Goal: Complete application form

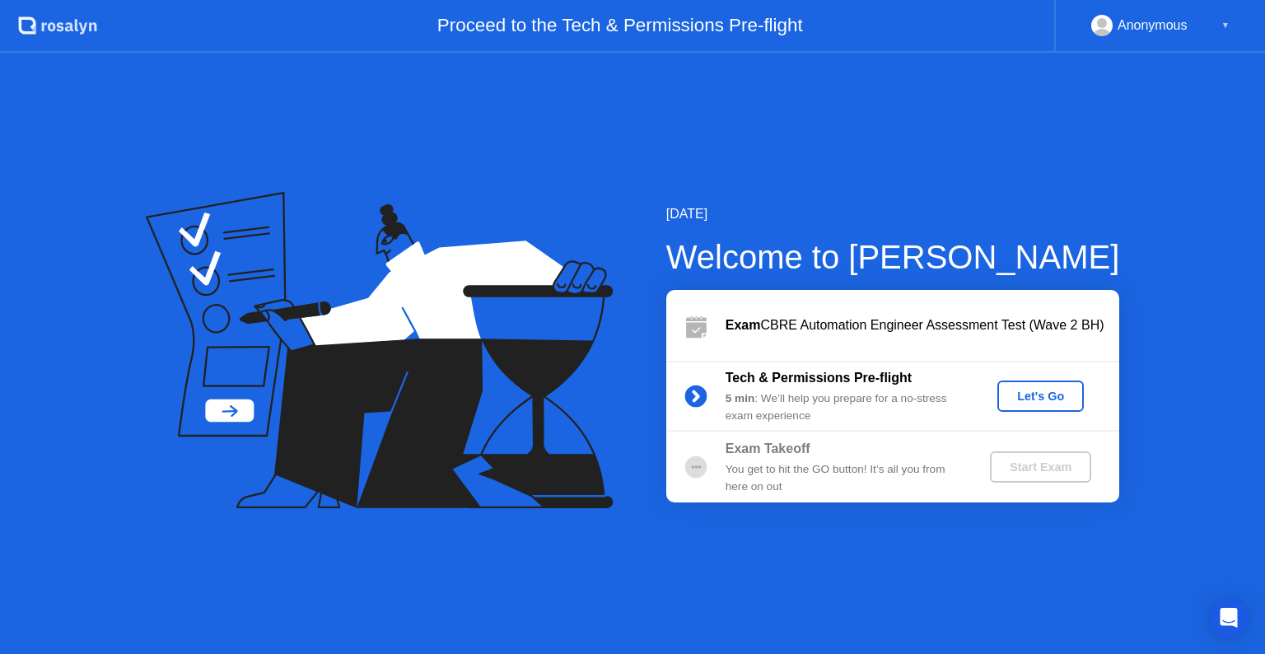
click at [1024, 399] on div "Let's Go" at bounding box center [1040, 396] width 73 height 13
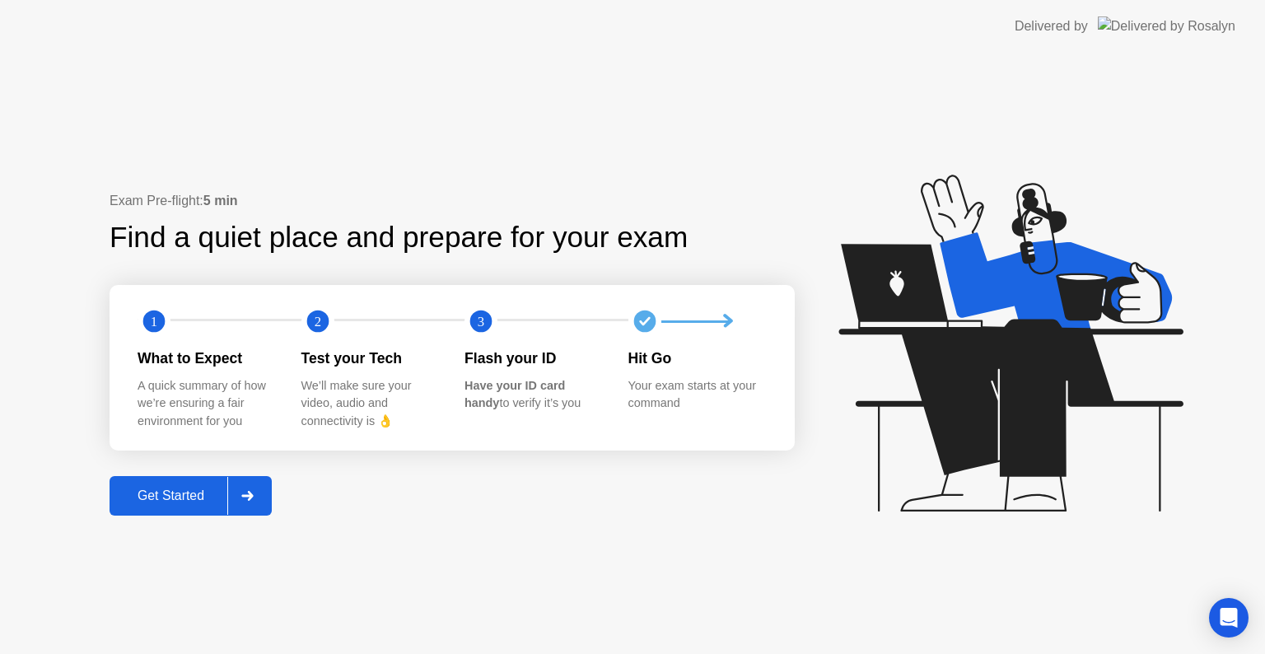
click at [250, 494] on icon at bounding box center [247, 496] width 12 height 10
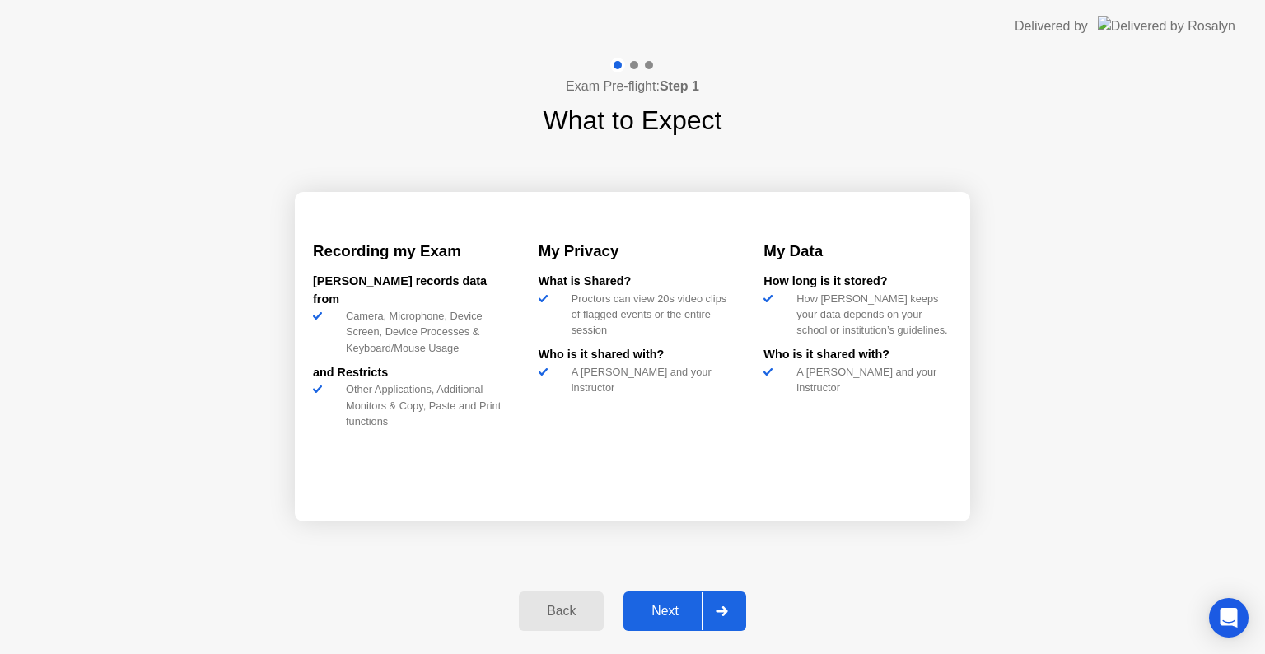
click at [672, 608] on div "Next" at bounding box center [664, 611] width 73 height 15
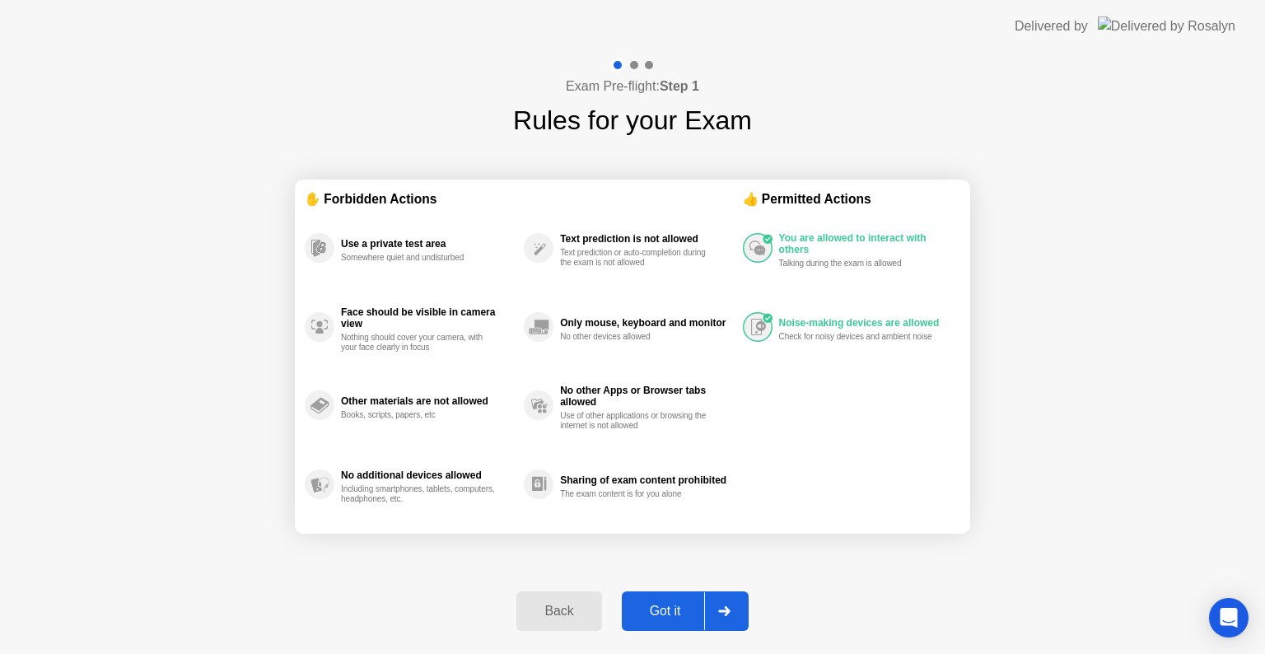
click at [672, 608] on div "Got it" at bounding box center [665, 611] width 77 height 15
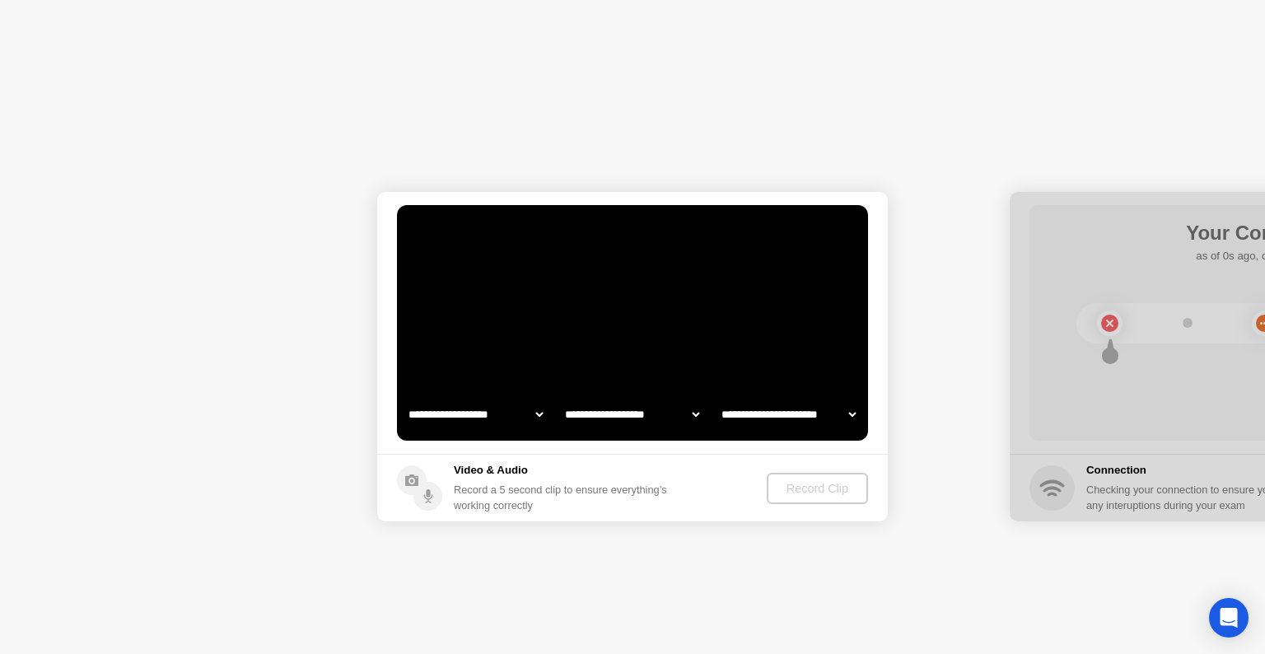
select select "**********"
select select "*******"
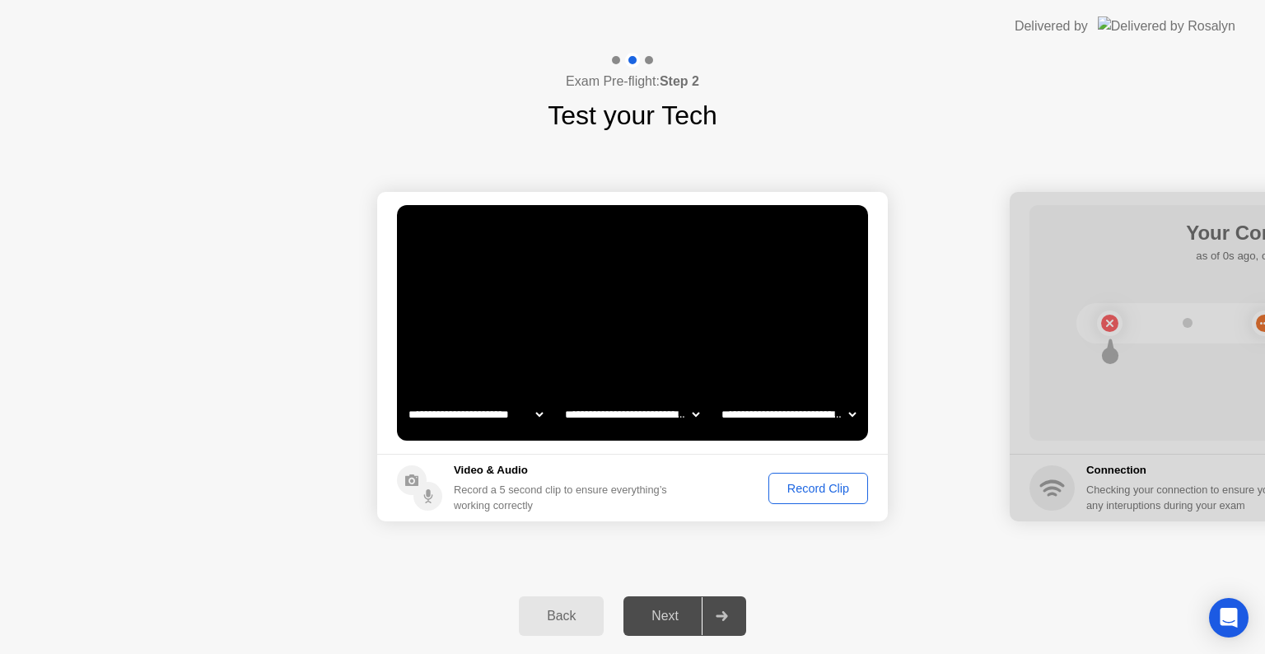
click at [797, 484] on div "Record Clip" at bounding box center [818, 488] width 88 height 13
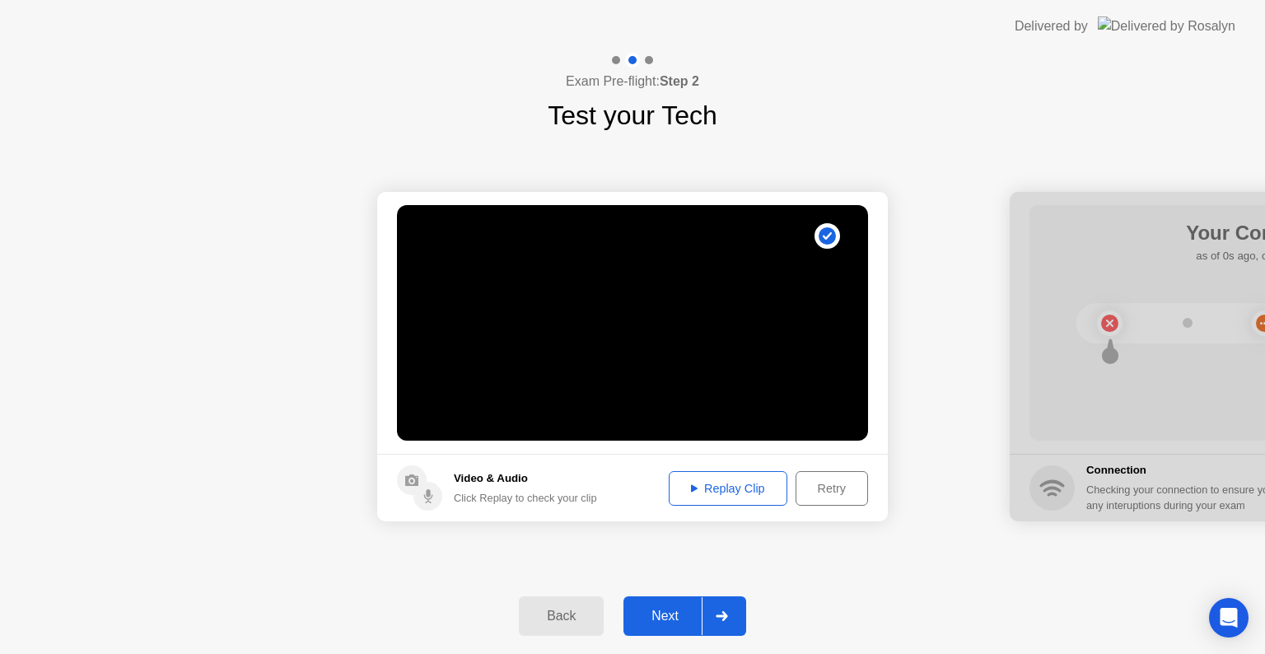
click at [721, 490] on div "Replay Clip" at bounding box center [727, 488] width 107 height 13
click at [842, 484] on div "Retry" at bounding box center [831, 488] width 61 height 13
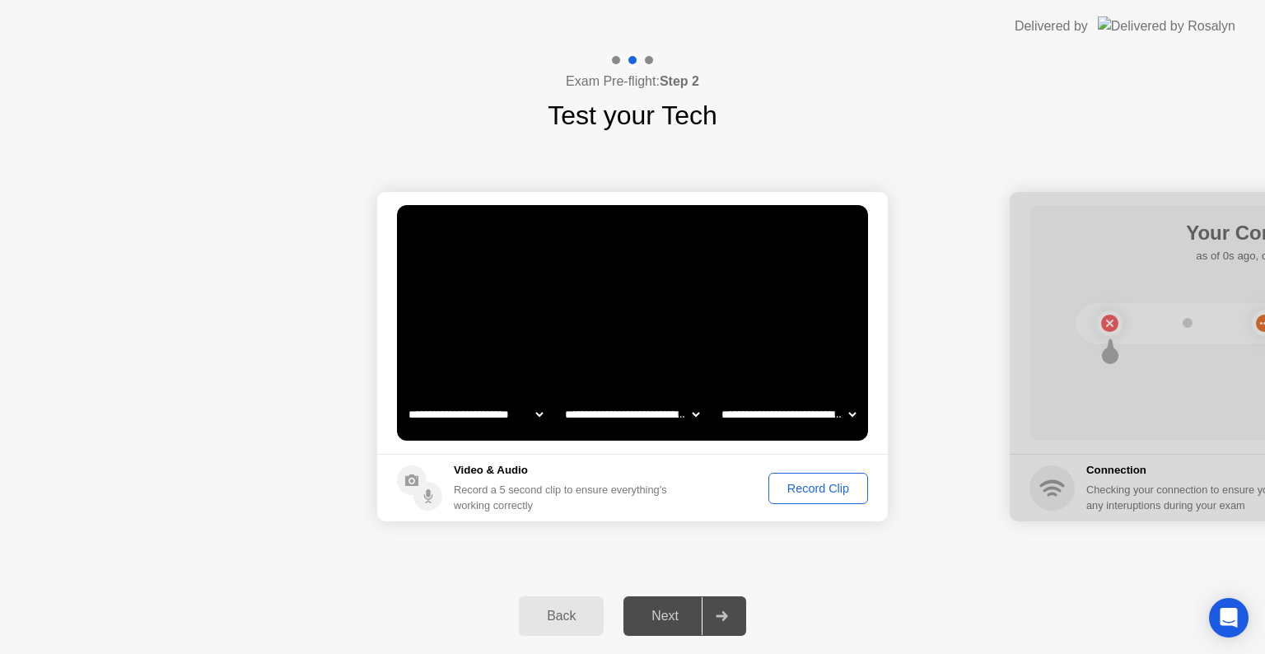
click at [791, 494] on div "Record Clip" at bounding box center [818, 488] width 88 height 13
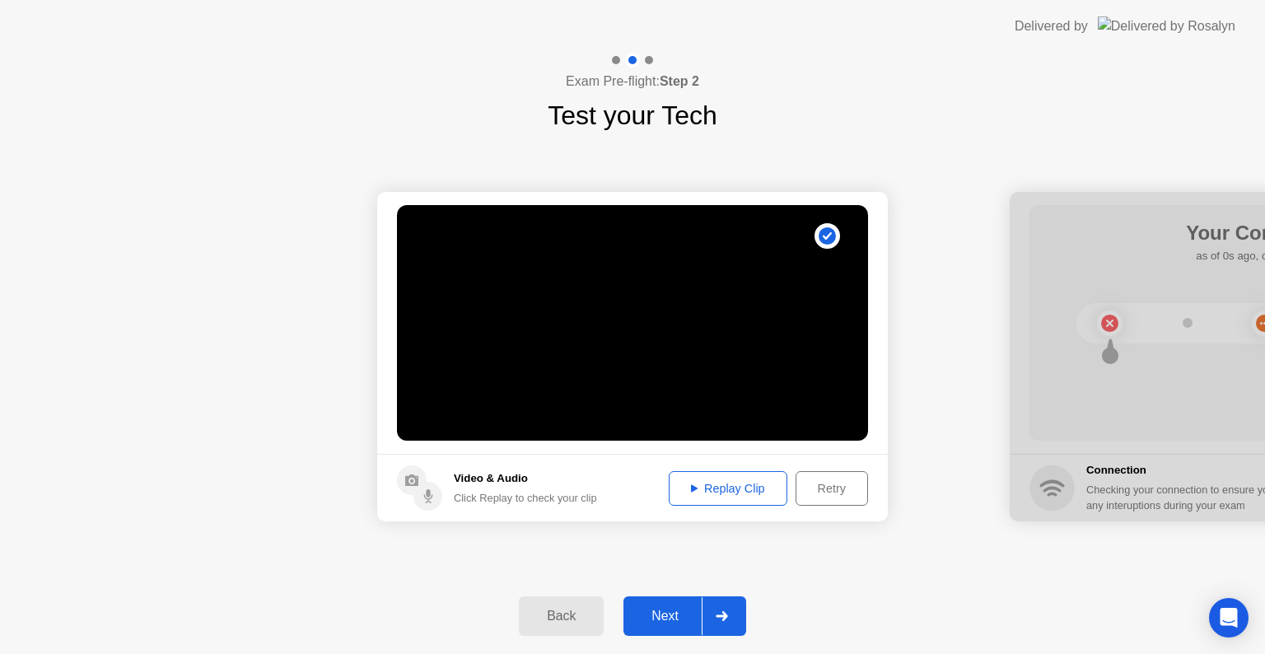
click at [666, 617] on div "Next" at bounding box center [664, 616] width 73 height 15
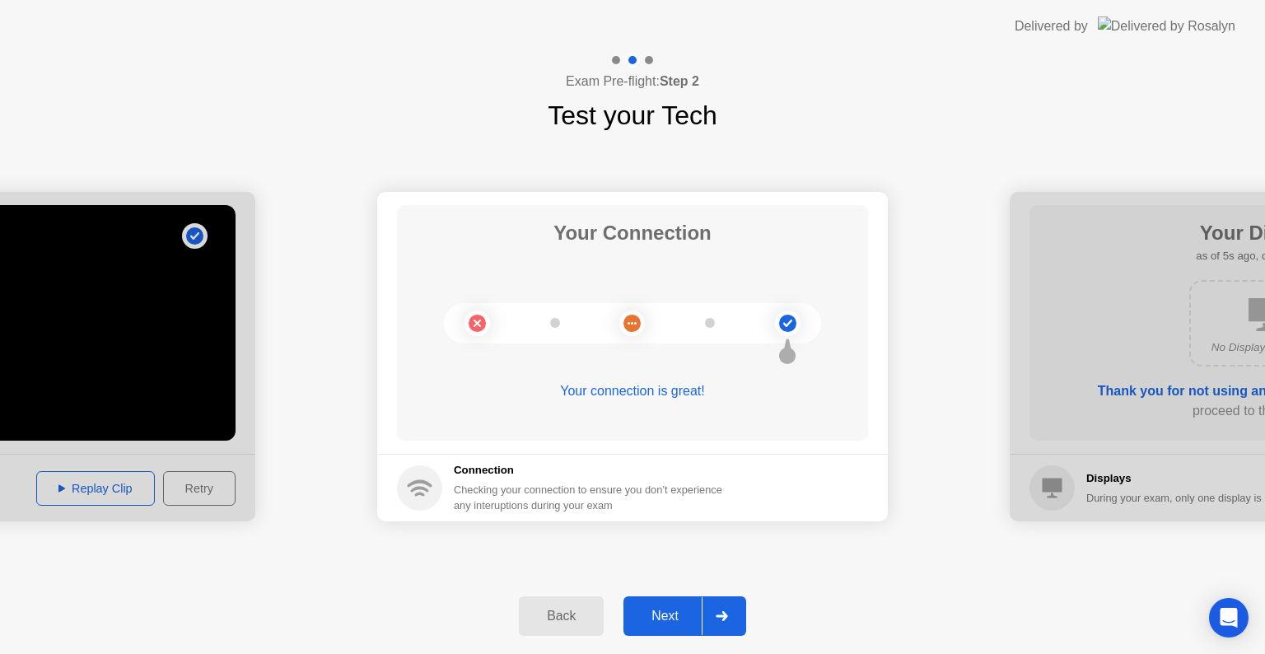
click at [666, 617] on div "Next" at bounding box center [664, 616] width 73 height 15
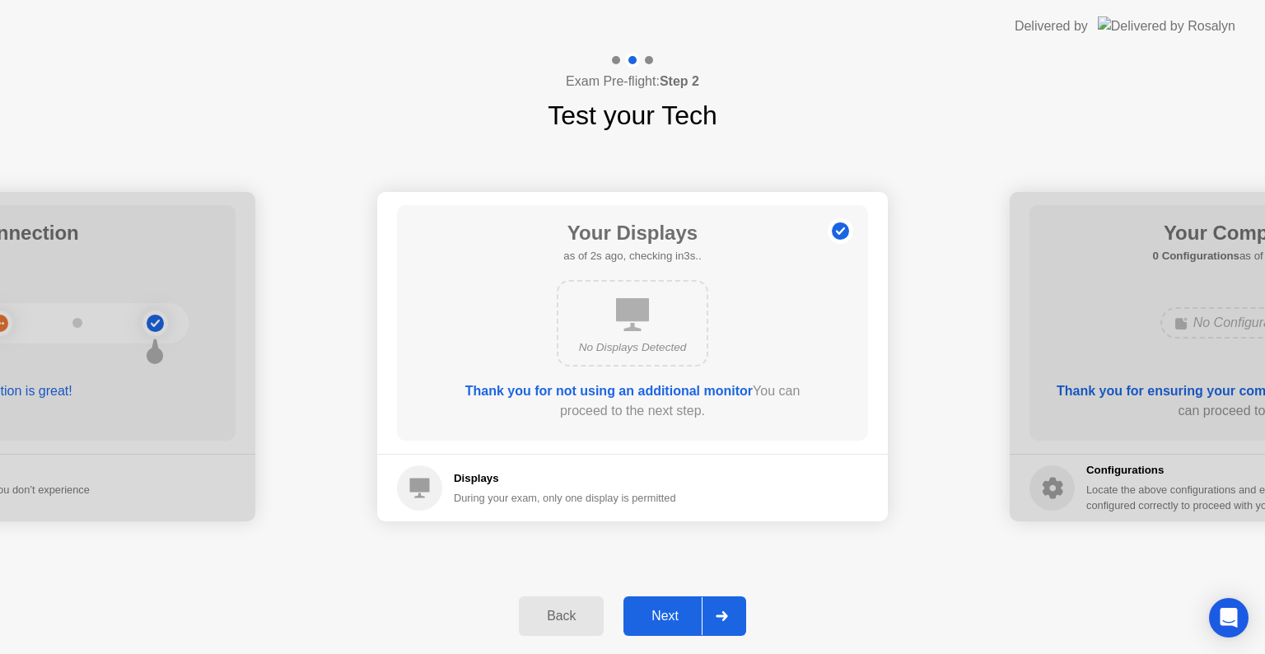
click at [666, 617] on div "Next" at bounding box center [664, 616] width 73 height 15
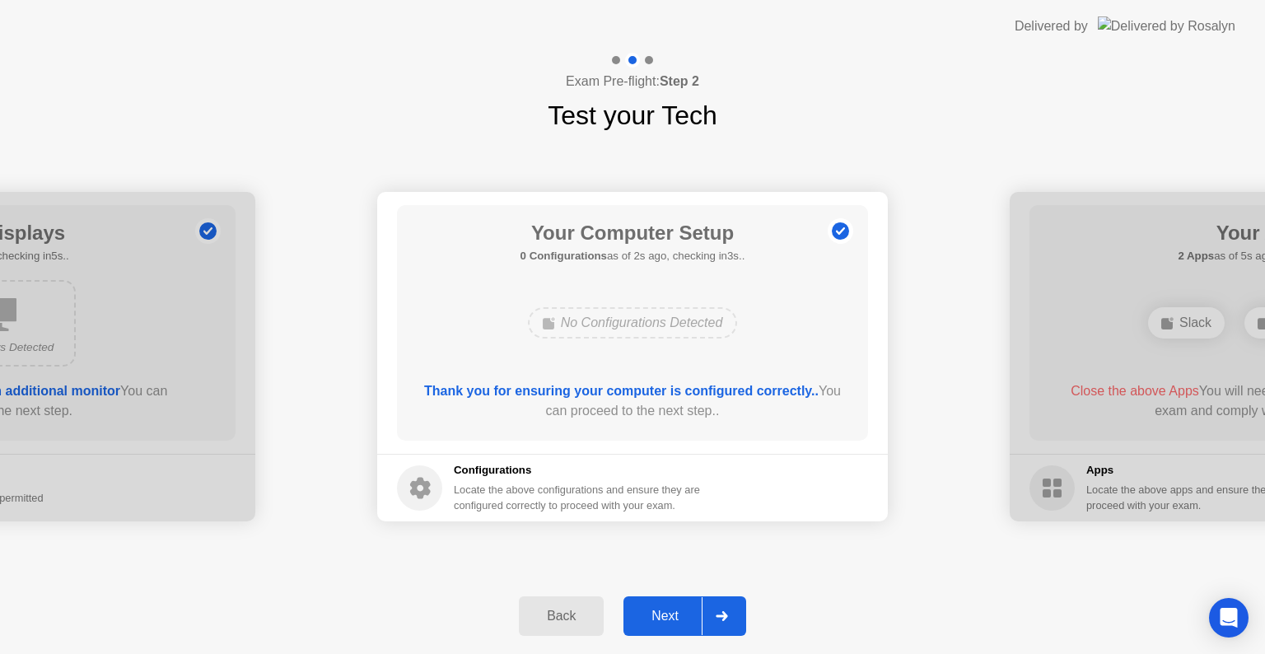
click at [666, 617] on div "Next" at bounding box center [664, 616] width 73 height 15
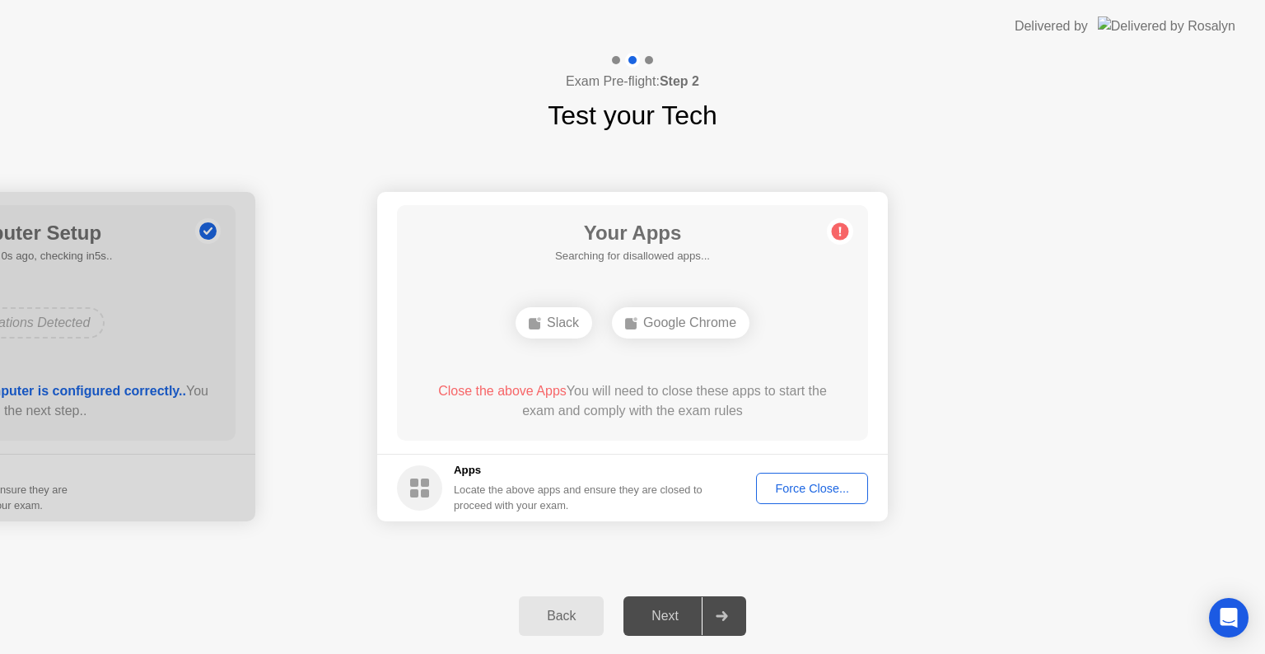
click at [801, 482] on div "Force Close..." at bounding box center [812, 488] width 100 height 13
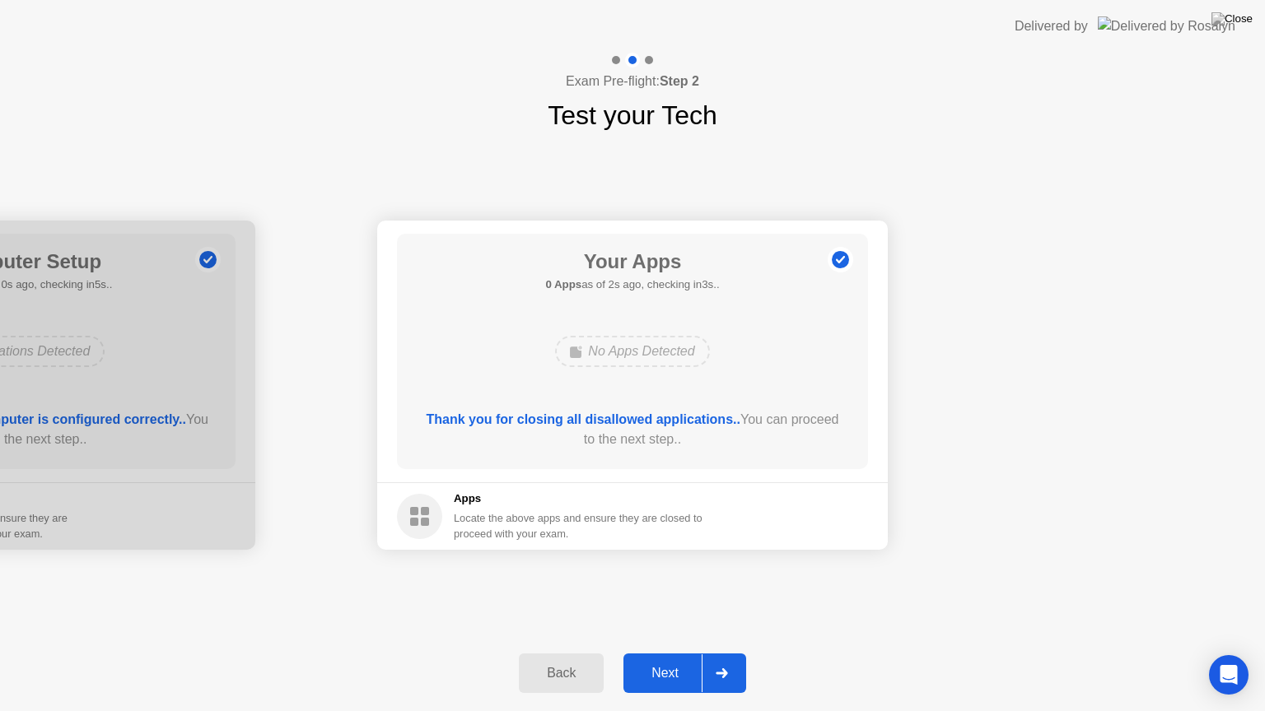
click at [674, 653] on div "Next" at bounding box center [664, 673] width 73 height 15
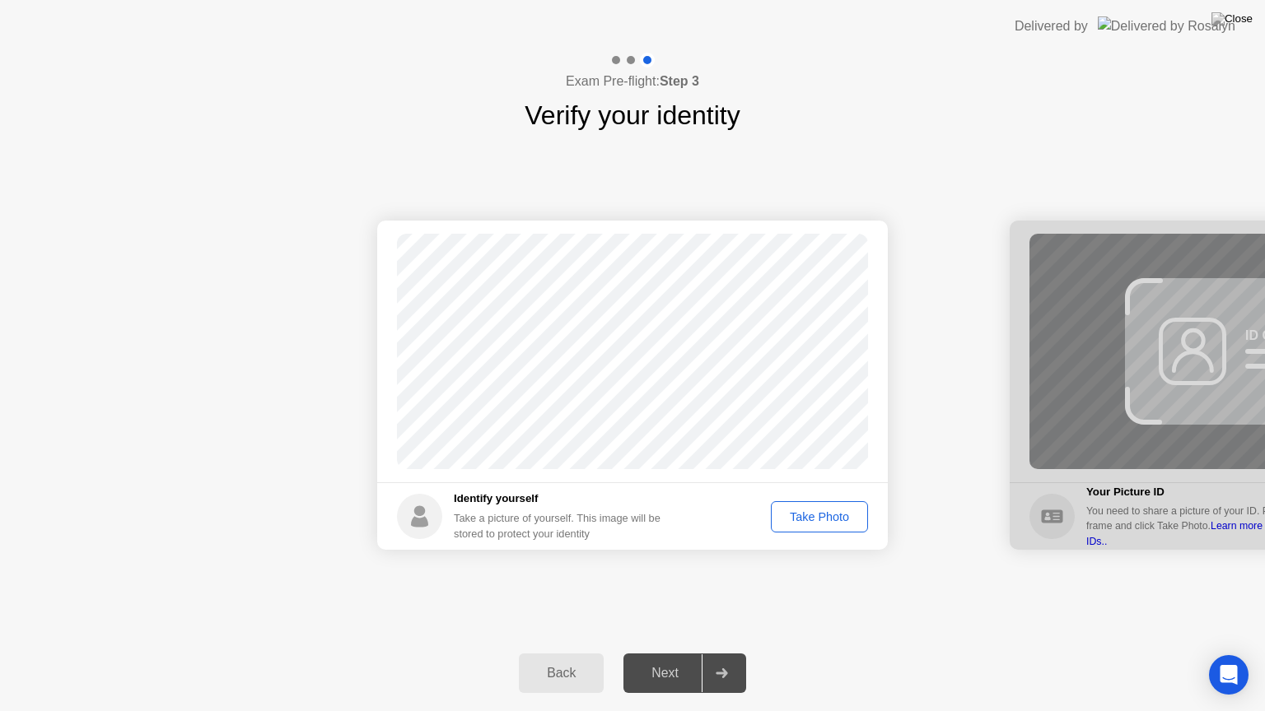
click at [810, 516] on div "Take Photo" at bounding box center [820, 517] width 86 height 13
click at [810, 516] on div "Retake" at bounding box center [830, 517] width 64 height 13
click at [810, 516] on div "Take Photo" at bounding box center [820, 517] width 86 height 13
click at [663, 653] on div "Next" at bounding box center [664, 673] width 73 height 15
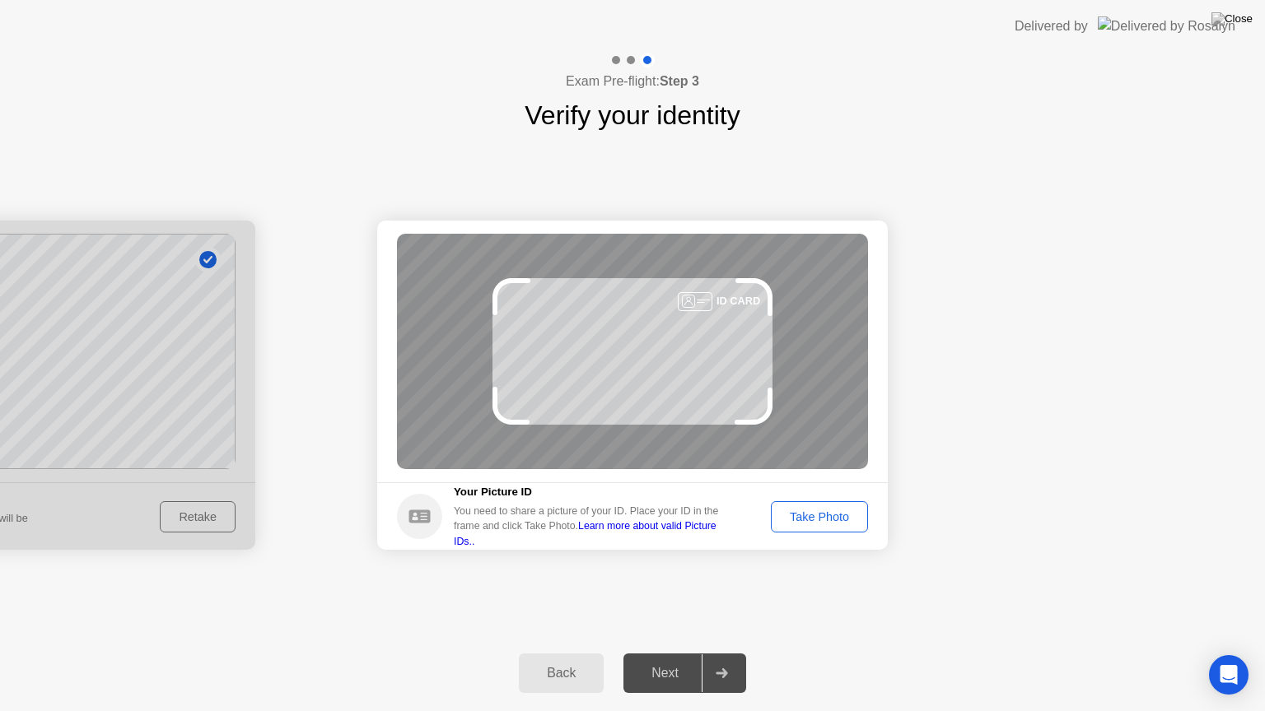
click at [812, 524] on div "Take Photo" at bounding box center [820, 517] width 86 height 13
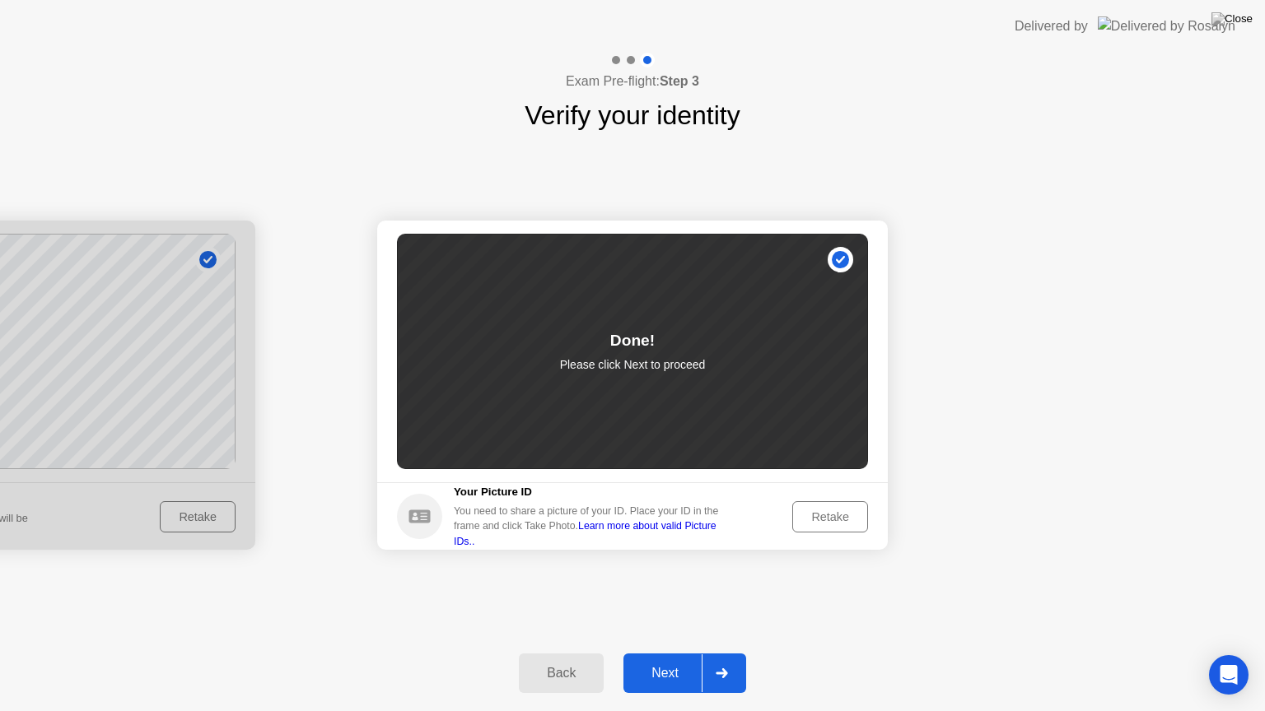
click at [673, 653] on div "Next" at bounding box center [664, 673] width 73 height 15
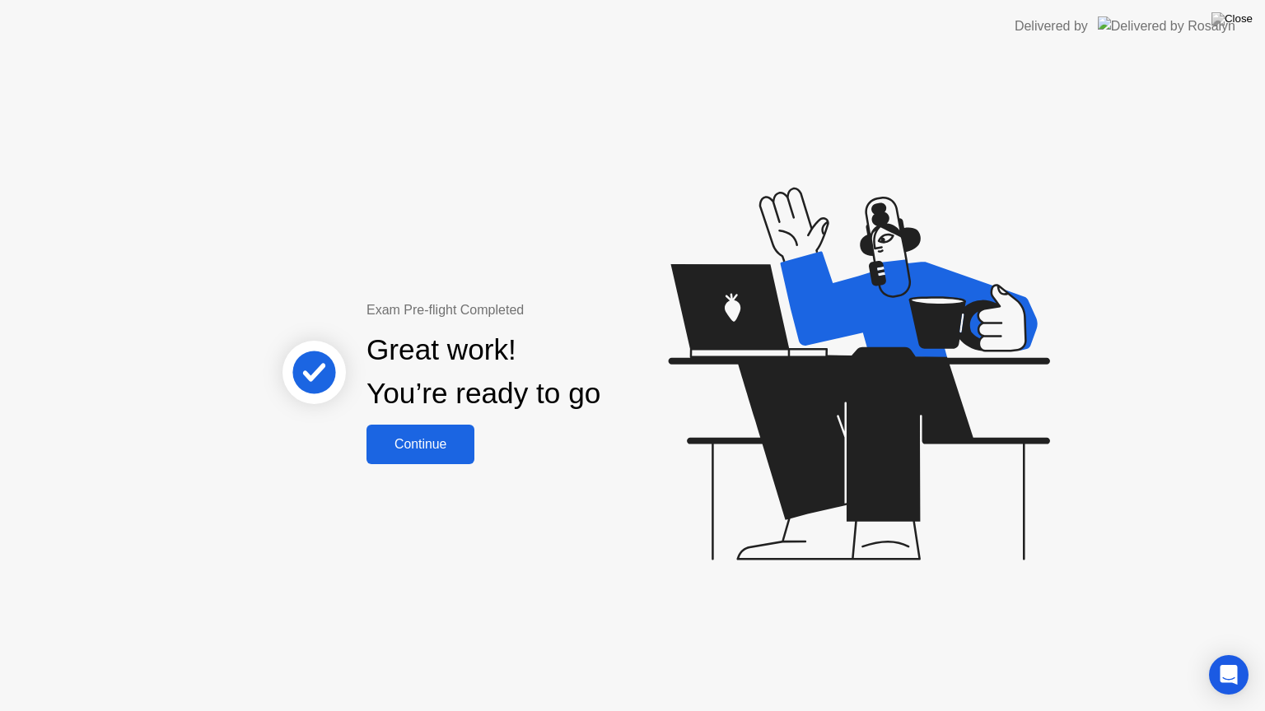
click at [409, 437] on div "Continue" at bounding box center [420, 444] width 98 height 15
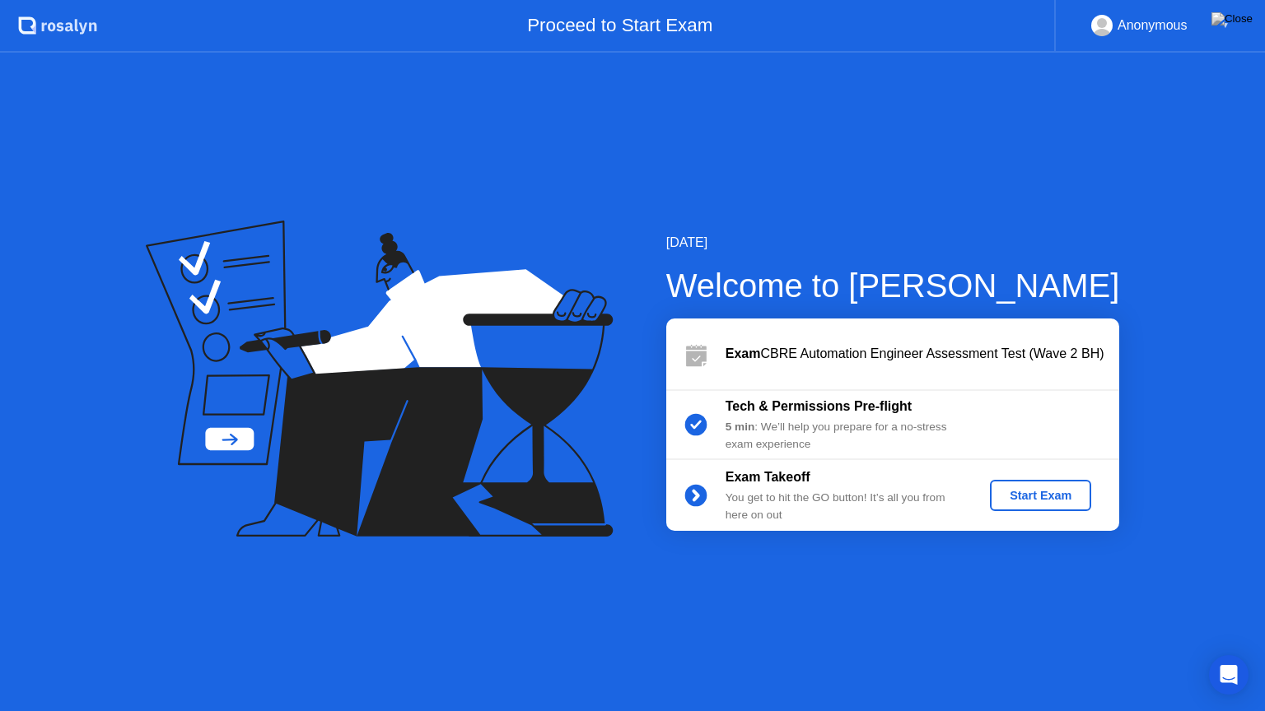
click at [1043, 494] on div "Start Exam" at bounding box center [1040, 495] width 88 height 13
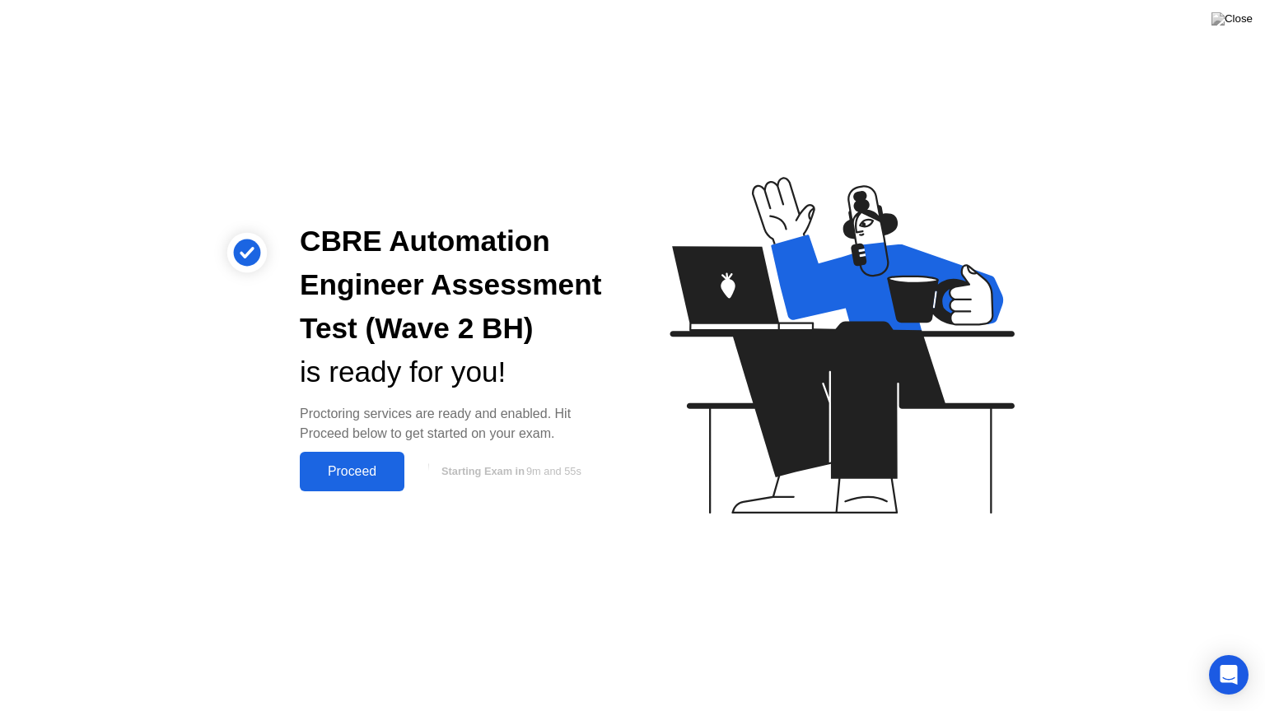
click at [366, 467] on div "Proceed" at bounding box center [352, 471] width 95 height 15
